Goal: Obtain resource: Obtain resource

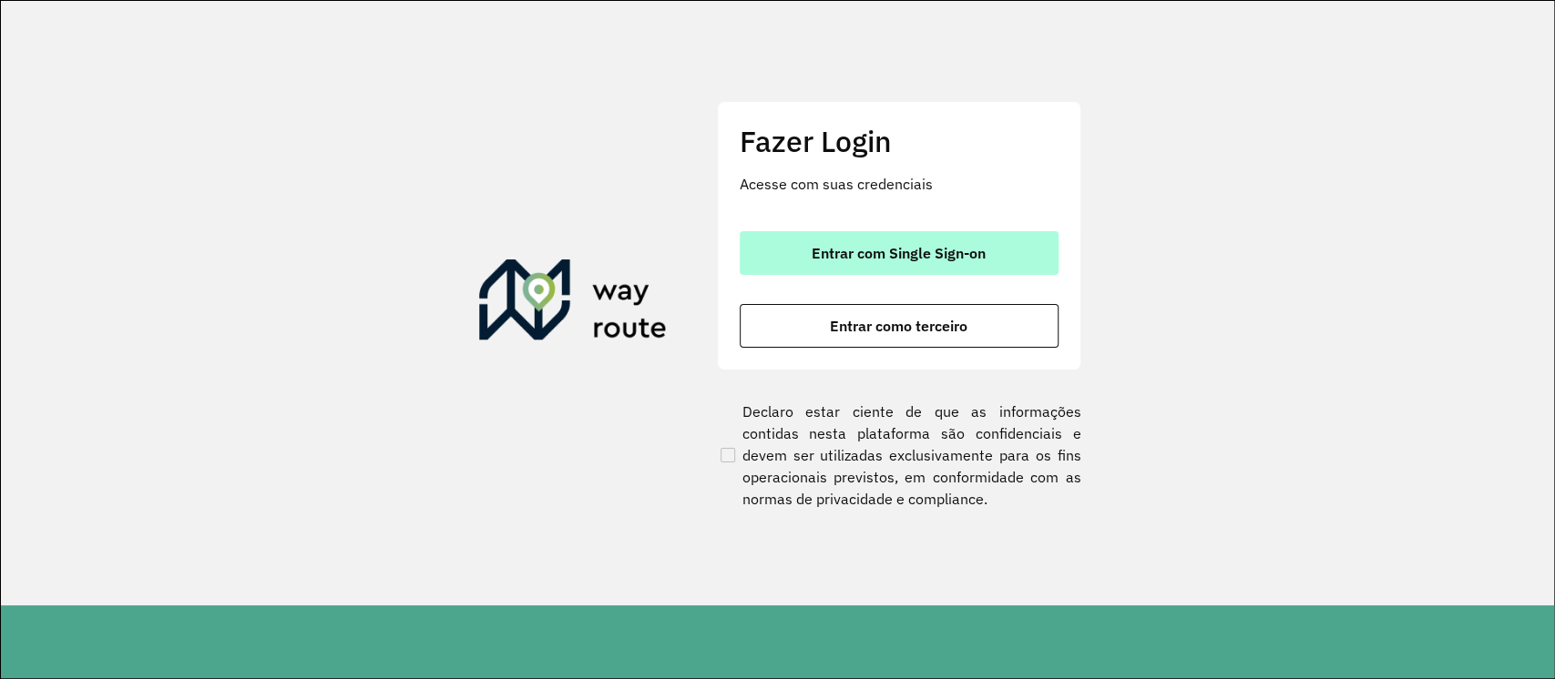
click at [872, 232] on button "Entrar com Single Sign-on" at bounding box center [899, 253] width 319 height 44
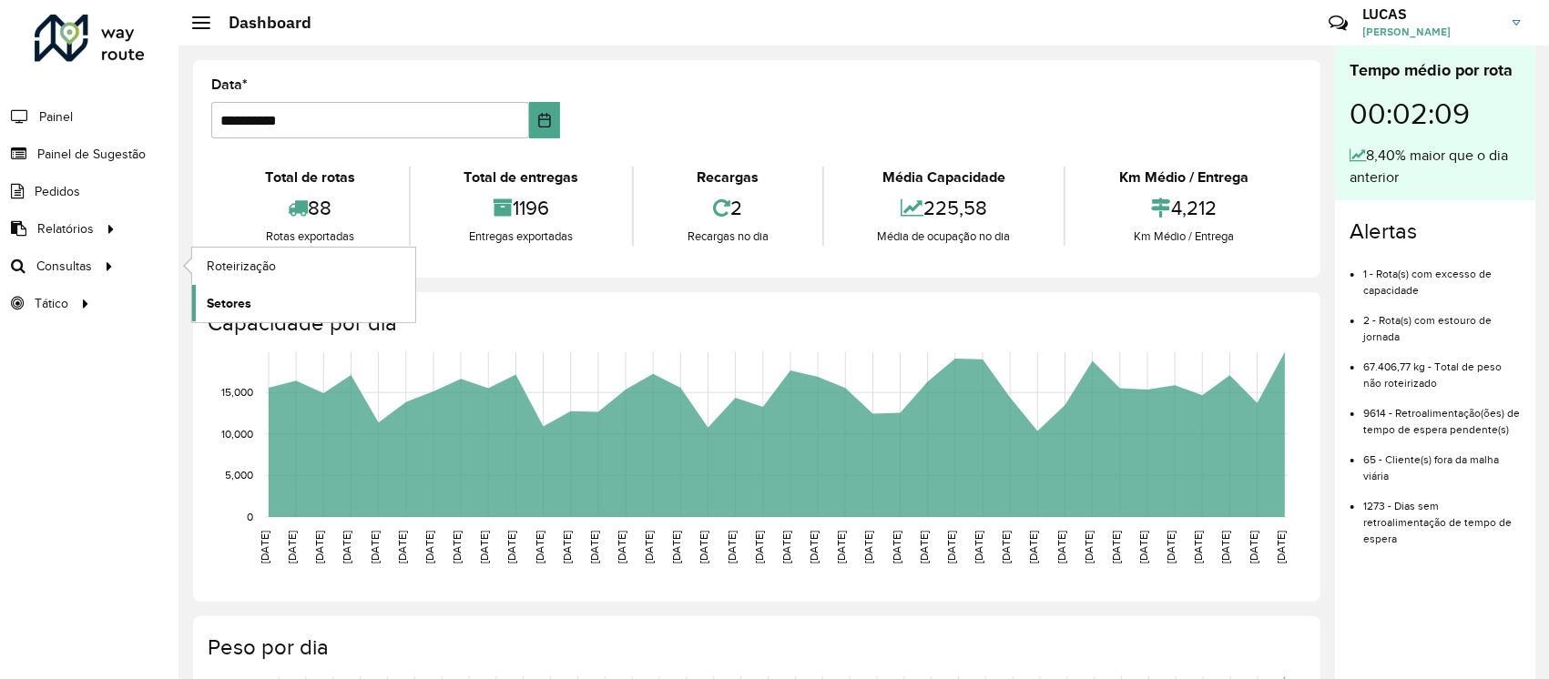
click at [236, 294] on span "Setores" at bounding box center [229, 303] width 45 height 19
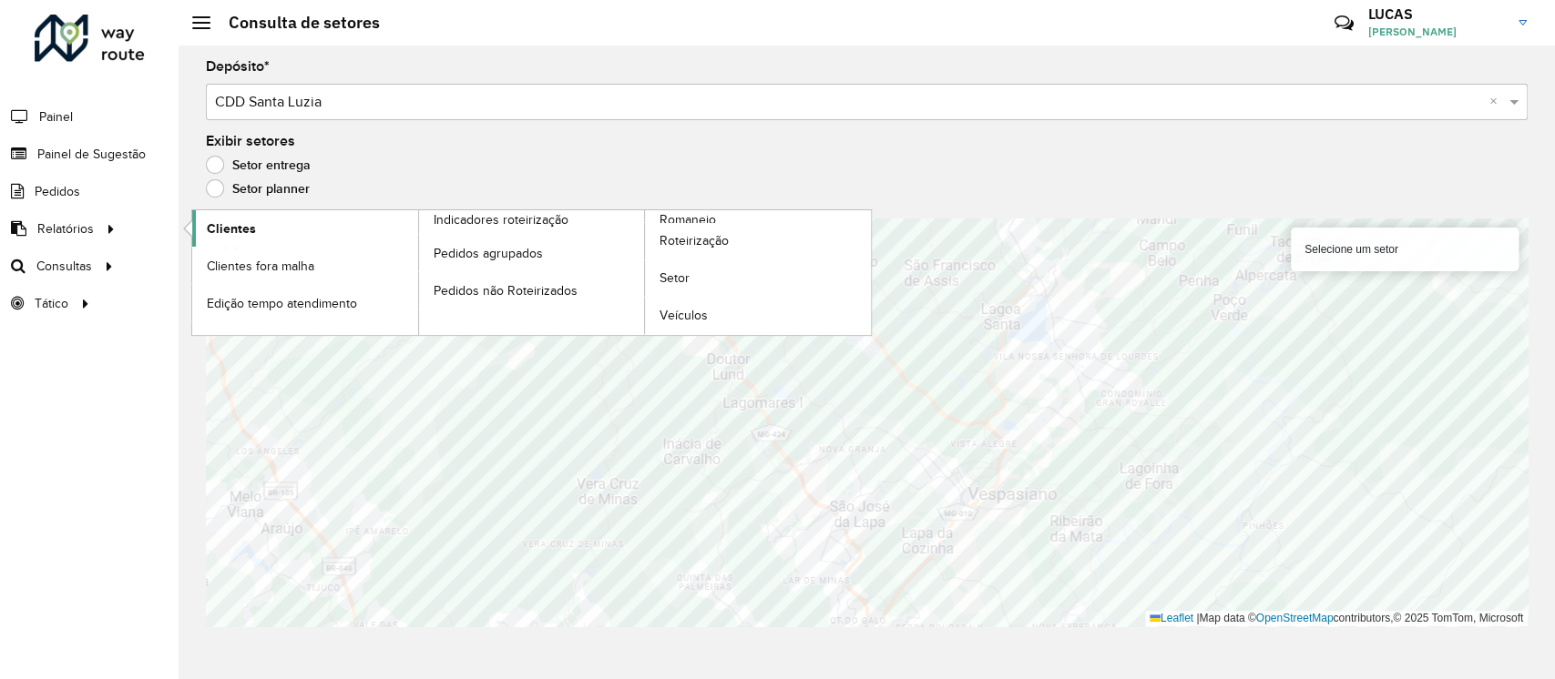
click at [221, 224] on span "Clientes" at bounding box center [231, 229] width 49 height 19
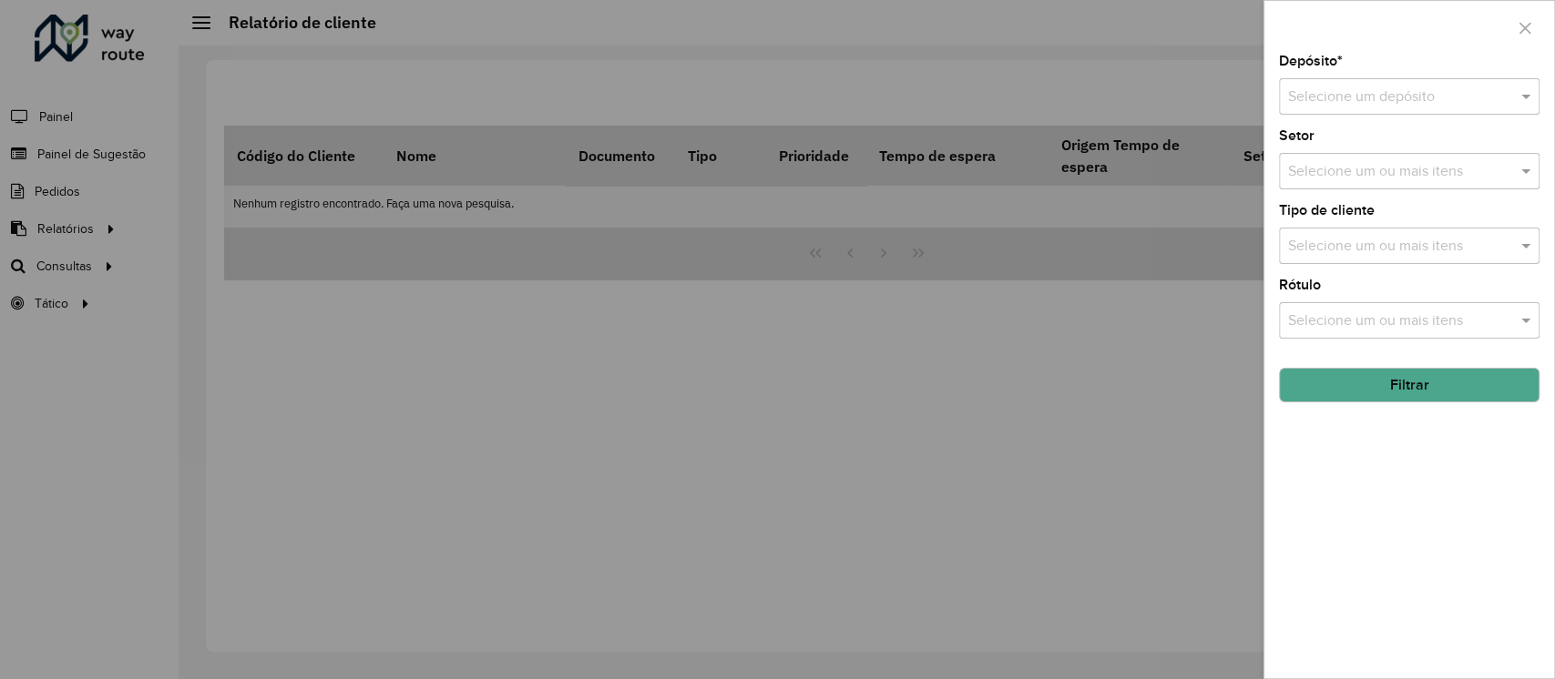
click at [1363, 103] on input "text" at bounding box center [1391, 98] width 206 height 22
click at [1338, 146] on span "CDD Santa Luzia" at bounding box center [1340, 148] width 107 height 15
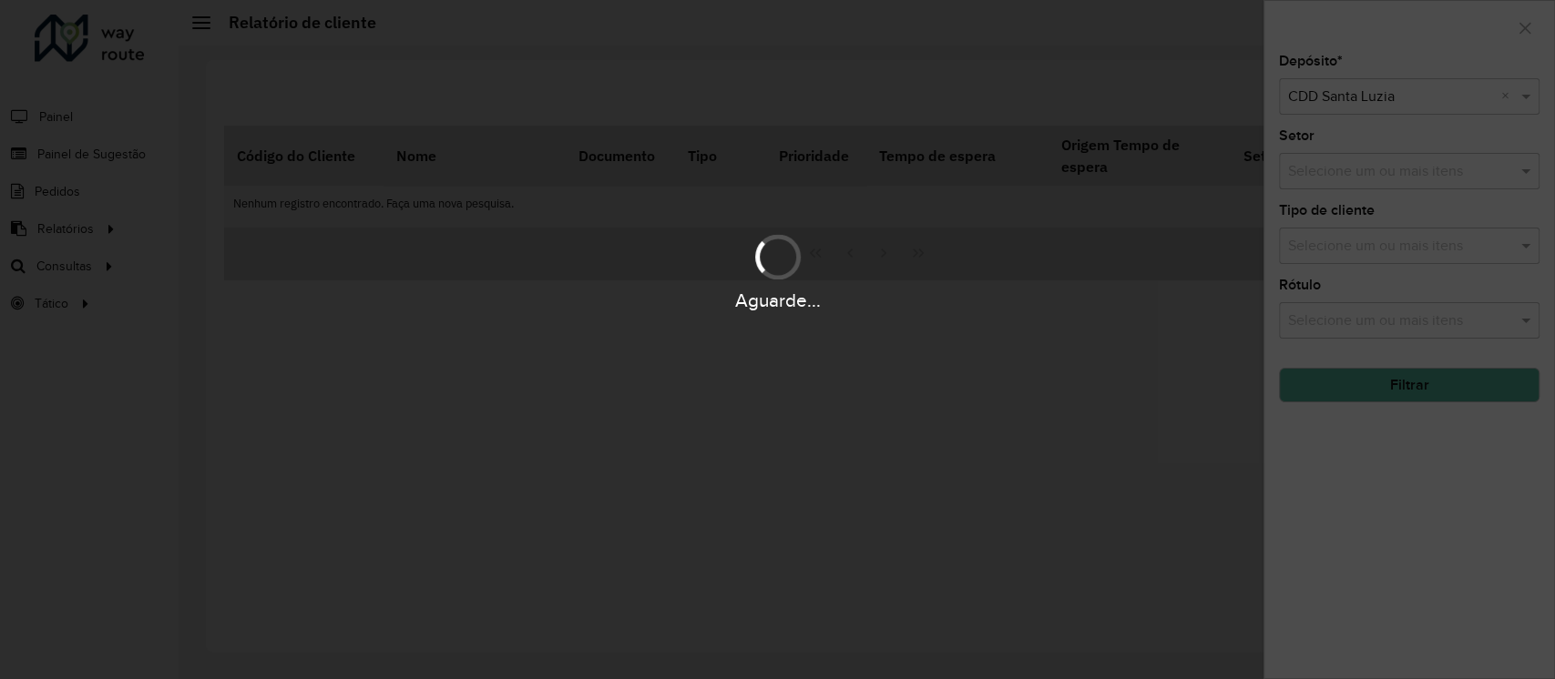
click at [1421, 383] on div "Aguarde..." at bounding box center [777, 339] width 1555 height 679
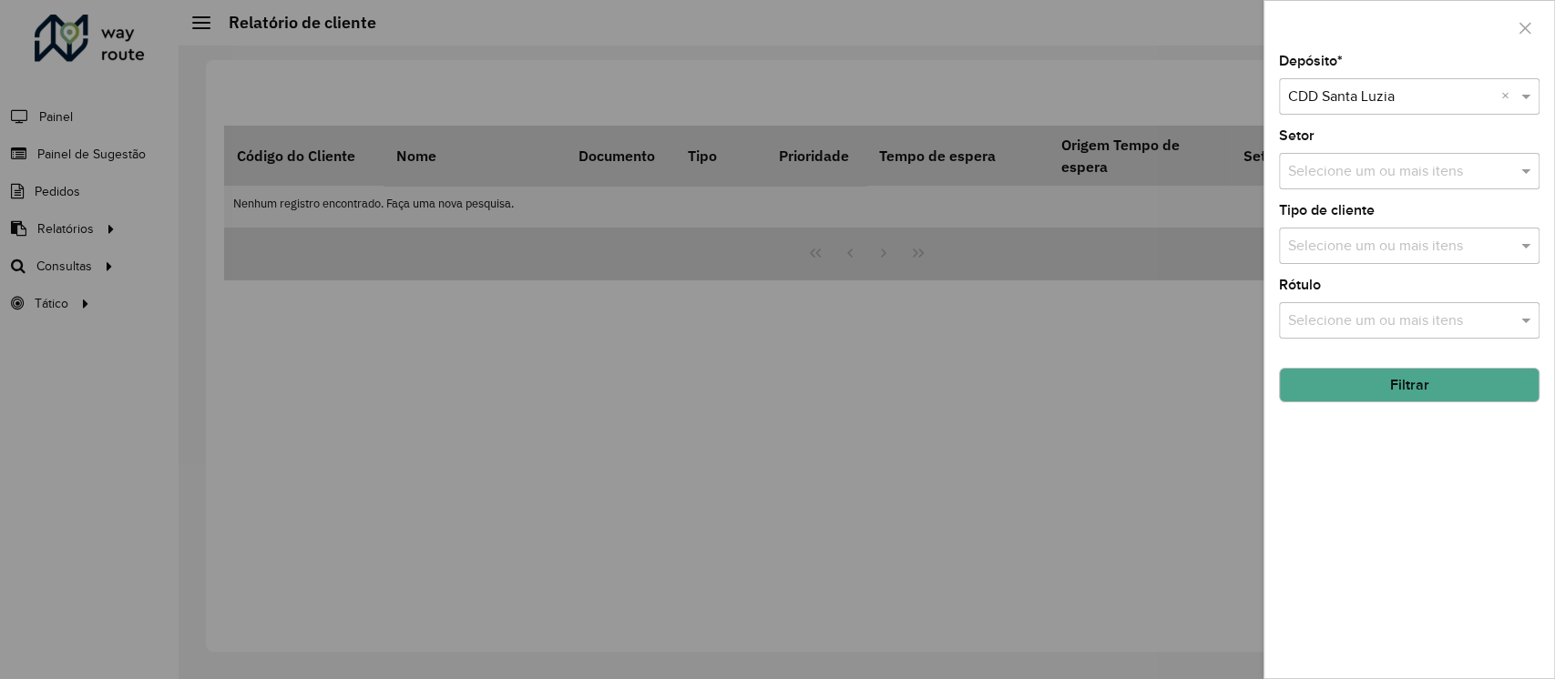
click at [1446, 393] on button "Filtrar" at bounding box center [1409, 385] width 260 height 35
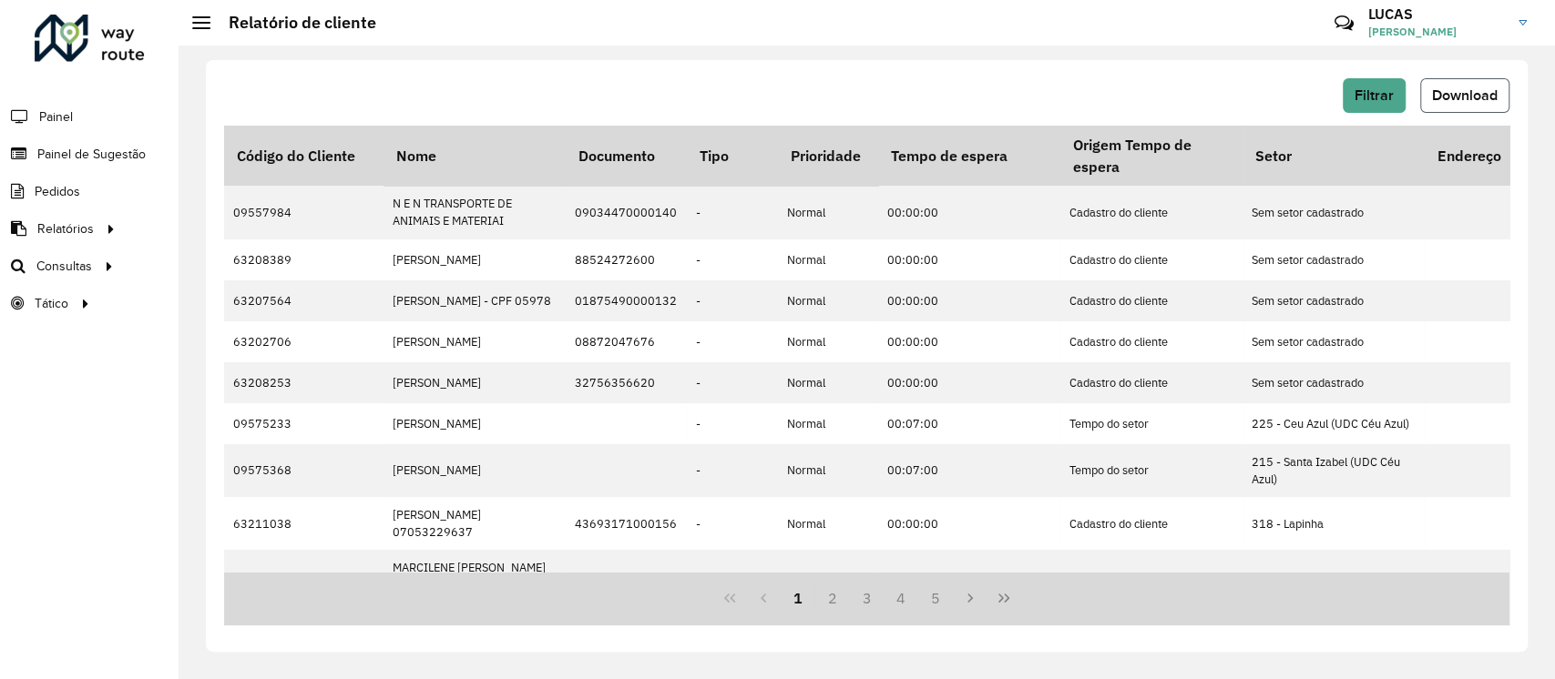
click at [1456, 88] on span "Download" at bounding box center [1465, 94] width 66 height 15
click at [204, 293] on link "Setores" at bounding box center [303, 303] width 223 height 36
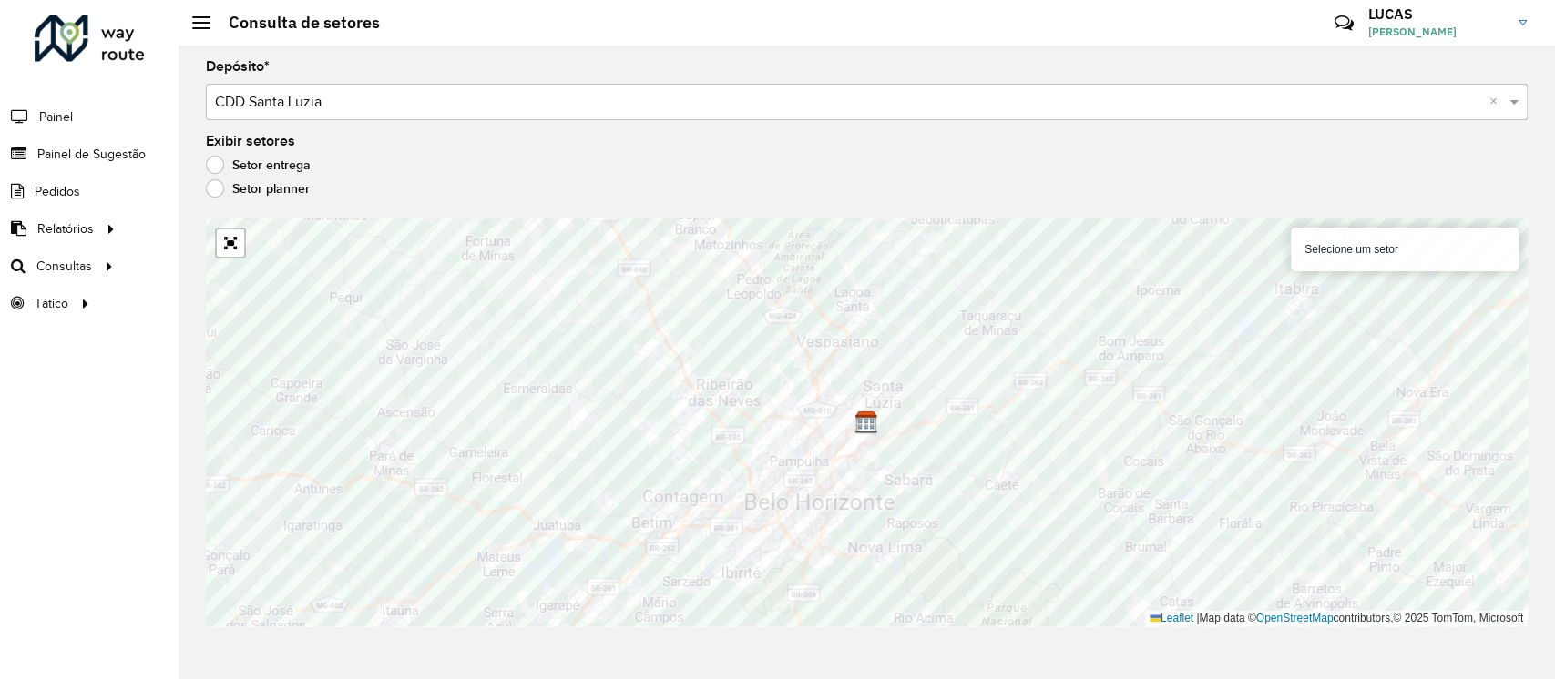
drag, startPoint x: 1425, startPoint y: 241, endPoint x: 1414, endPoint y: 240, distance: 11.9
click at [1424, 241] on div "Selecione um setor" at bounding box center [1405, 250] width 228 height 44
click at [1343, 251] on div "Selecione um setor" at bounding box center [1405, 250] width 228 height 44
click at [1319, 250] on div "Selecione um setor" at bounding box center [1405, 250] width 228 height 44
click at [1315, 246] on div "Selecione um setor" at bounding box center [1405, 250] width 228 height 44
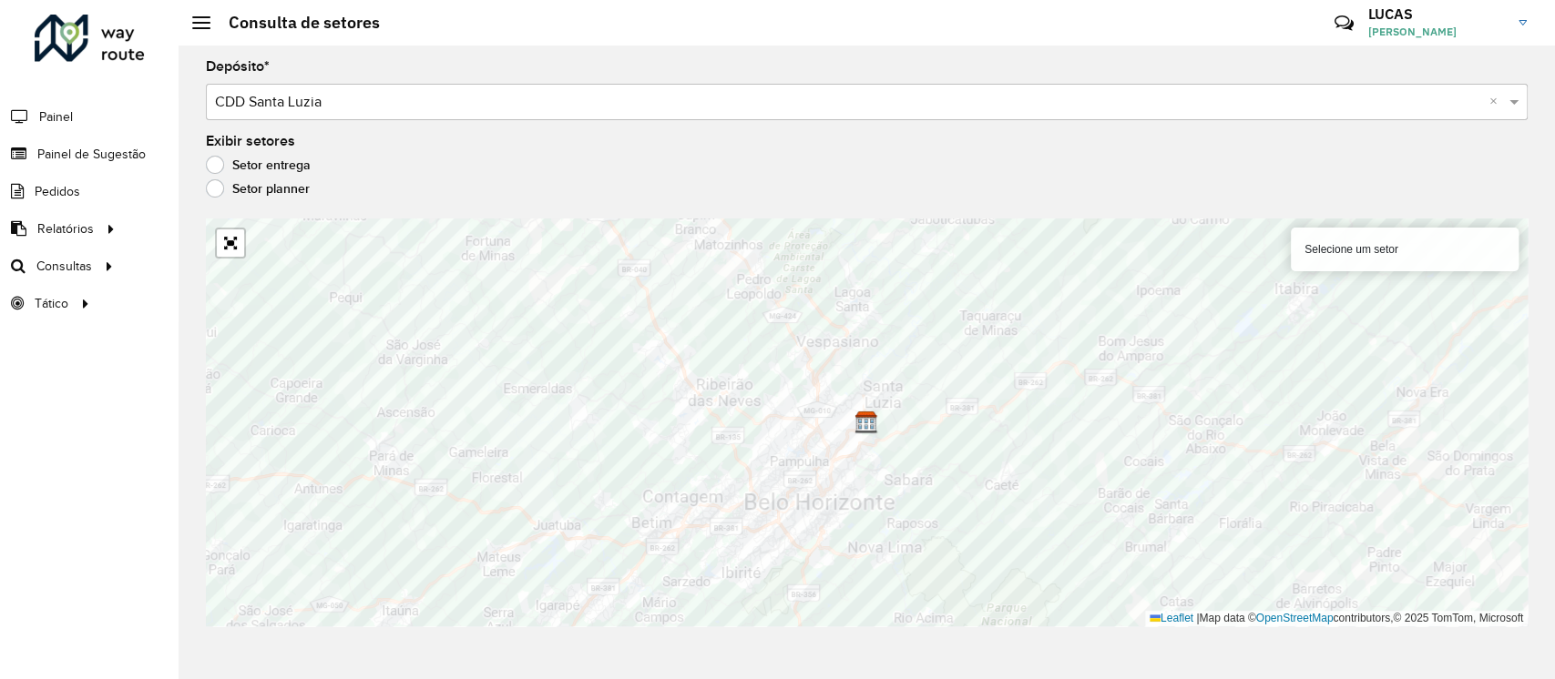
click at [1313, 237] on div "Selecione um setor" at bounding box center [1405, 250] width 228 height 44
click at [233, 189] on label "Setor planner" at bounding box center [258, 188] width 104 height 18
click at [233, 166] on label "Setor entrega" at bounding box center [258, 165] width 105 height 18
click at [1324, 260] on div "Selecione um setor" at bounding box center [1405, 250] width 228 height 44
click at [1328, 258] on div "Selecione um setor" at bounding box center [1405, 250] width 228 height 44
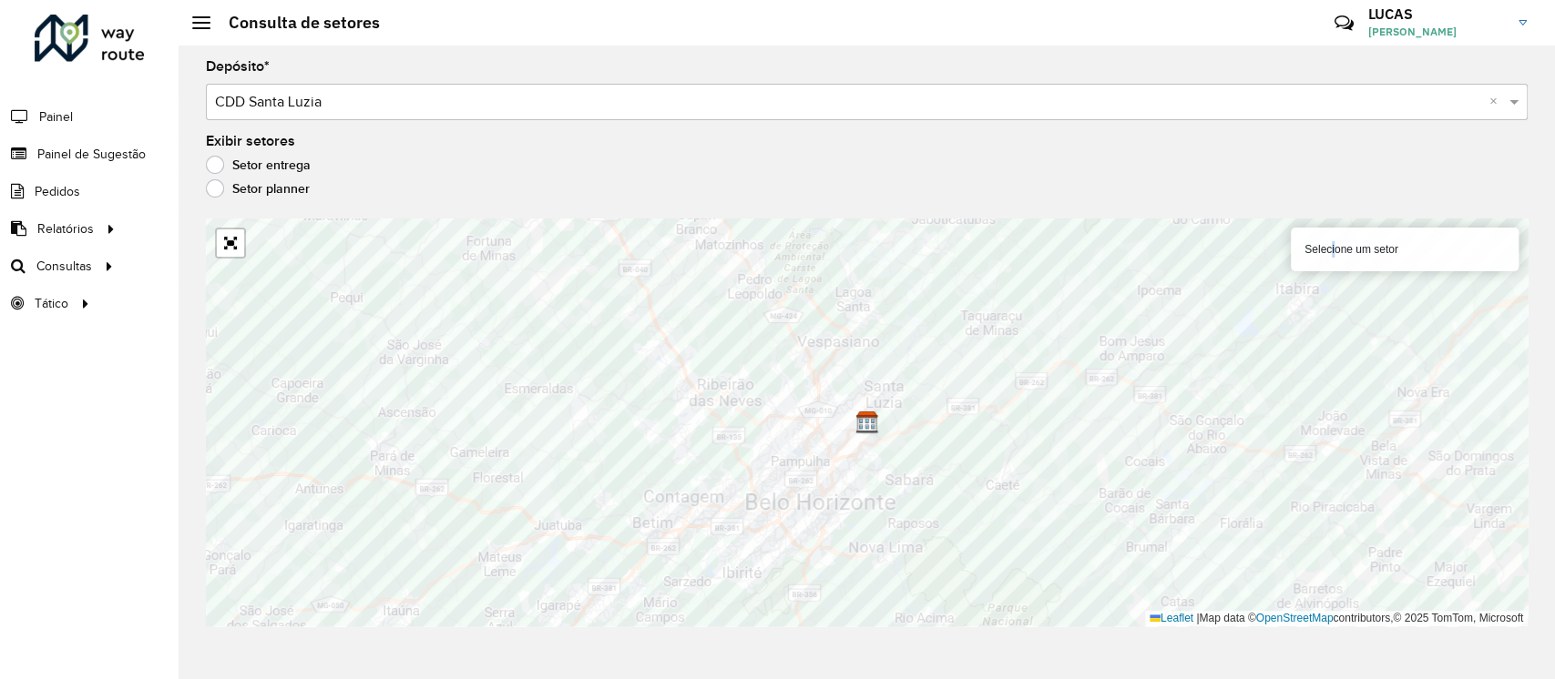
click at [1329, 254] on div "Selecione um setor" at bounding box center [1405, 250] width 228 height 44
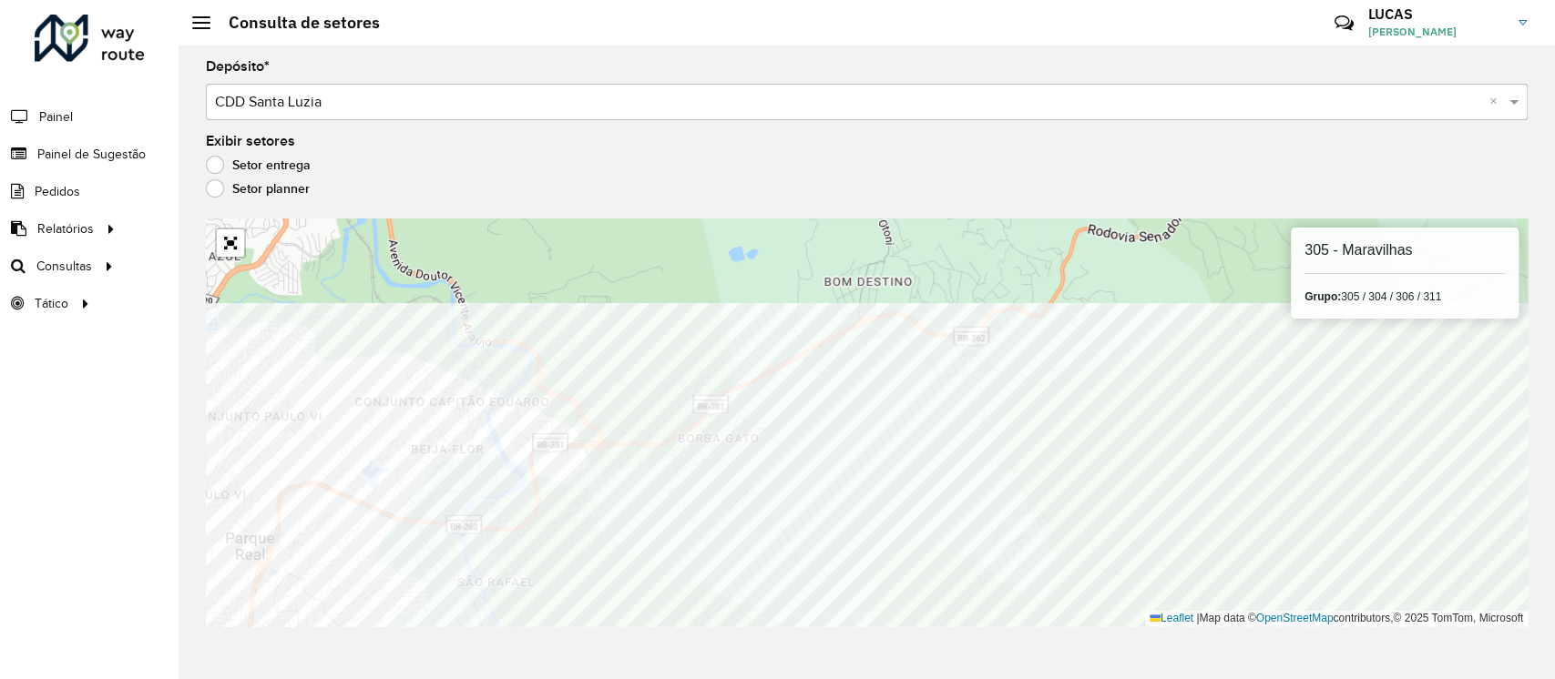
click at [1342, 626] on div "305 - Maravilhas Grupo: 305 / 304 / 306 / 311 Leaflet | Map data © OpenStreetMa…" at bounding box center [867, 423] width 1322 height 408
